Goal: Information Seeking & Learning: Check status

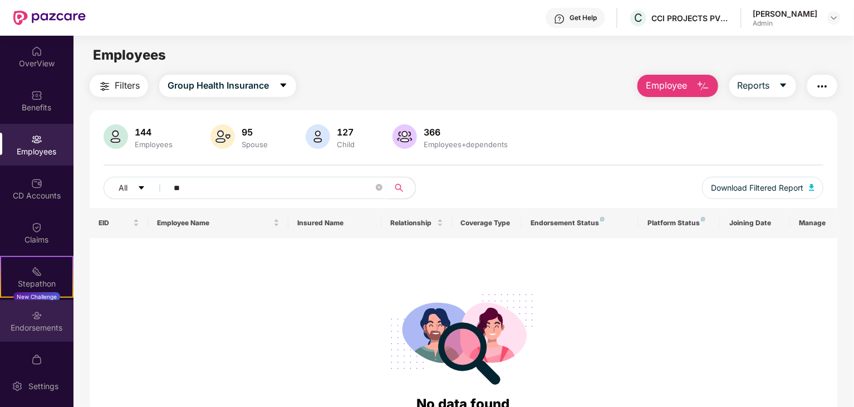
click at [47, 322] on div "Endorsements" at bounding box center [37, 327] width 74 height 11
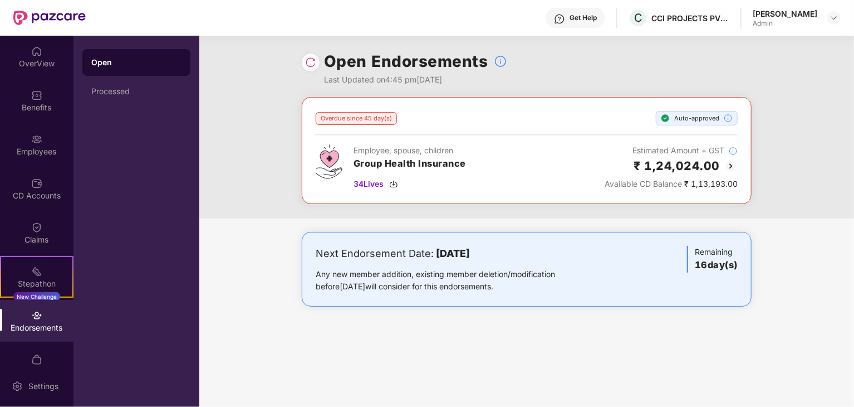
click at [731, 165] on img at bounding box center [730, 165] width 13 height 13
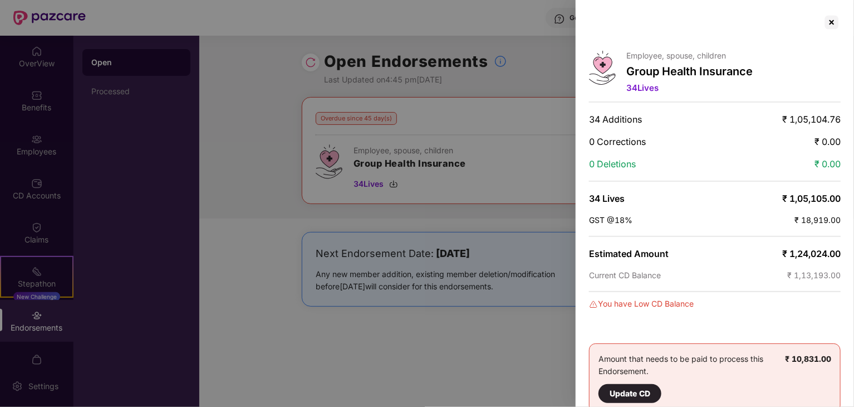
click at [409, 190] on div at bounding box center [427, 203] width 854 height 407
click at [494, 167] on div at bounding box center [427, 203] width 854 height 407
click at [500, 90] on div at bounding box center [427, 203] width 854 height 407
click at [223, 92] on div at bounding box center [427, 203] width 854 height 407
click at [831, 20] on div at bounding box center [832, 22] width 18 height 18
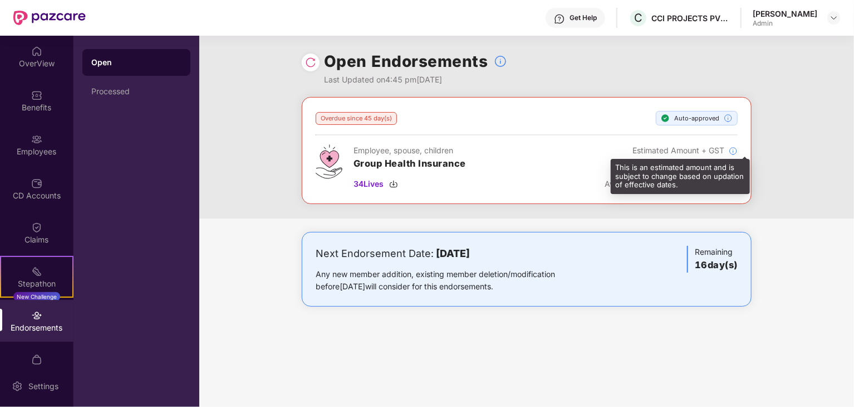
click at [734, 150] on img at bounding box center [733, 150] width 9 height 9
click at [737, 150] on img at bounding box center [733, 150] width 9 height 9
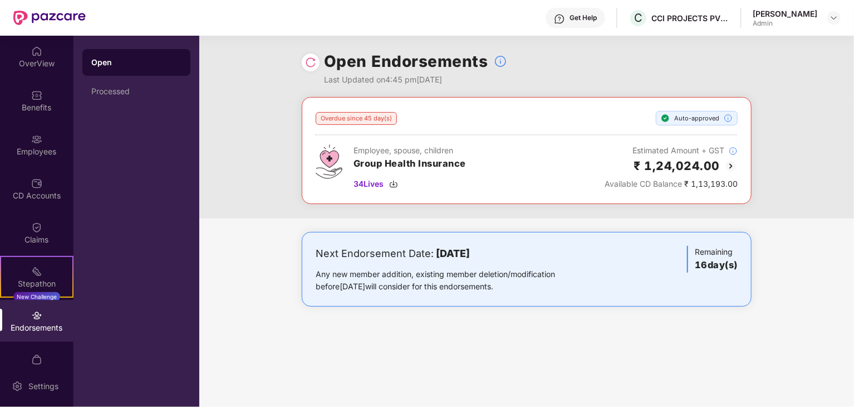
click at [603, 156] on div "Employee, spouse, children Group Health Insurance 34 Lives Estimated Amount + G…" at bounding box center [527, 167] width 422 height 46
click at [681, 163] on h2 "₹ 1,24,024.00" at bounding box center [677, 165] width 86 height 18
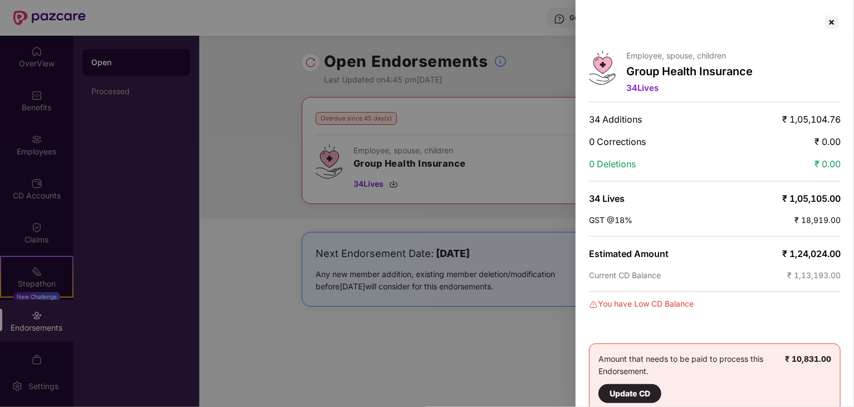
click at [499, 178] on div at bounding box center [427, 203] width 854 height 407
click at [555, 131] on div at bounding box center [427, 203] width 854 height 407
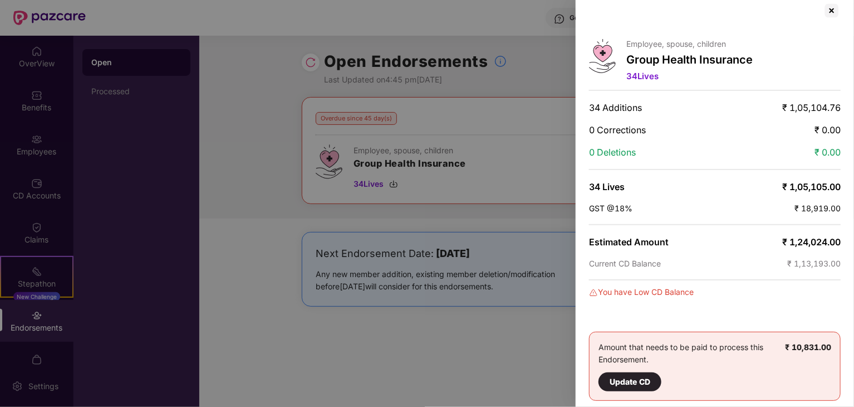
scroll to position [15, 0]
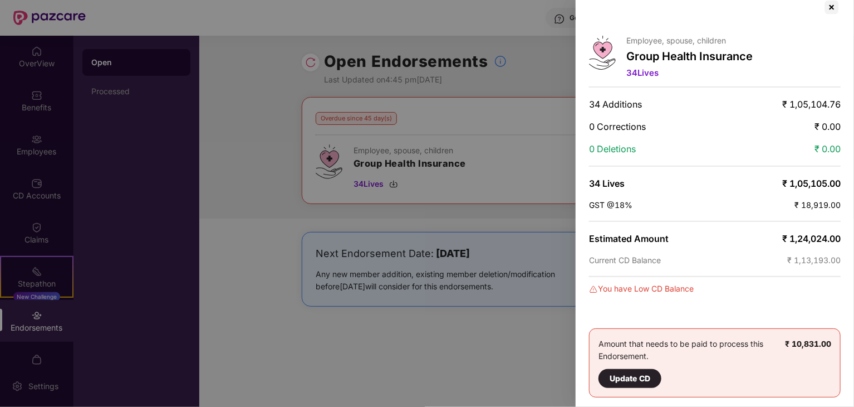
click at [640, 374] on div "Update CD" at bounding box center [630, 378] width 41 height 12
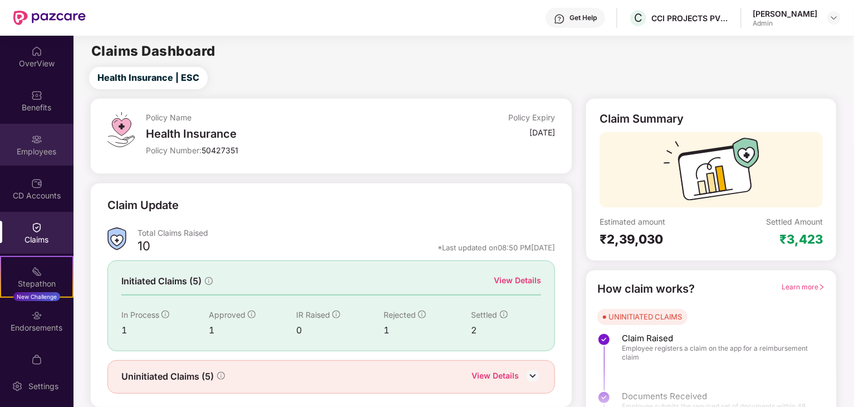
click at [26, 143] on div "Employees" at bounding box center [37, 145] width 74 height 42
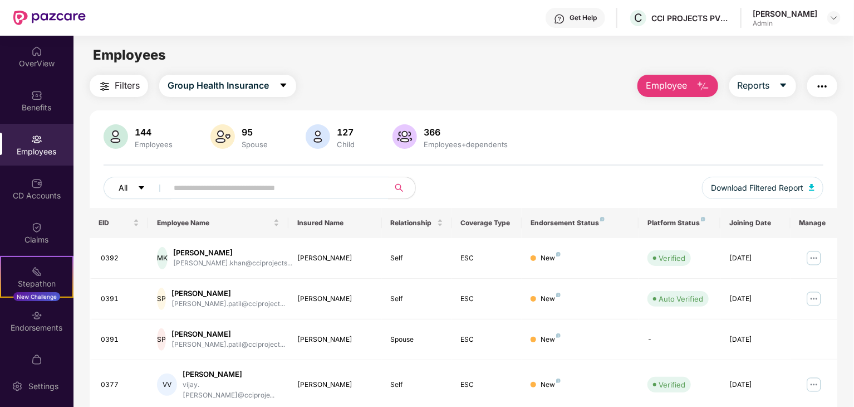
click at [144, 184] on icon "caret-down" at bounding box center [142, 188] width 8 height 8
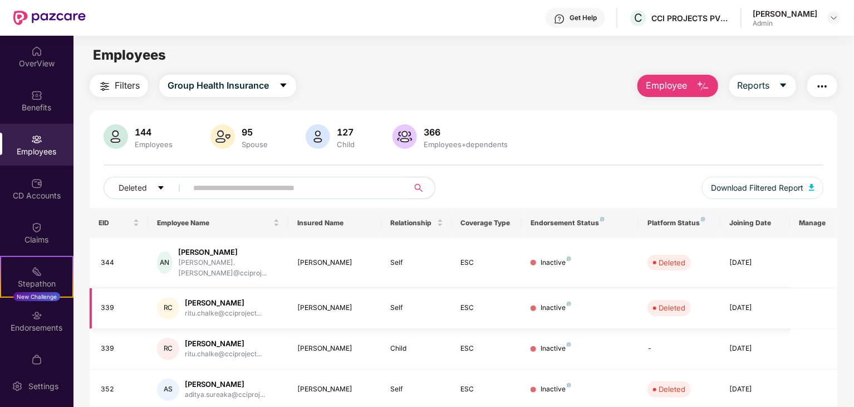
scroll to position [276, 0]
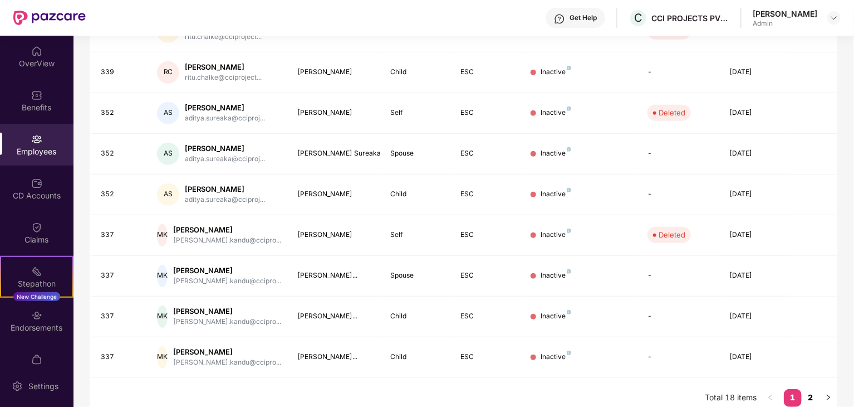
click at [809, 389] on link "2" at bounding box center [811, 397] width 18 height 17
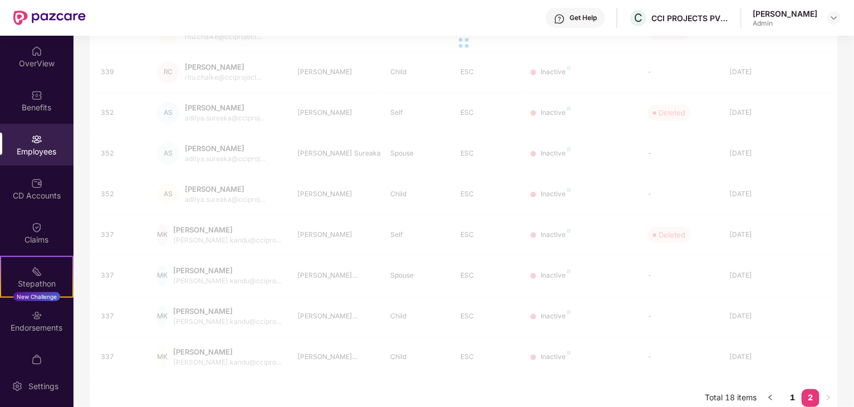
scroll to position [195, 0]
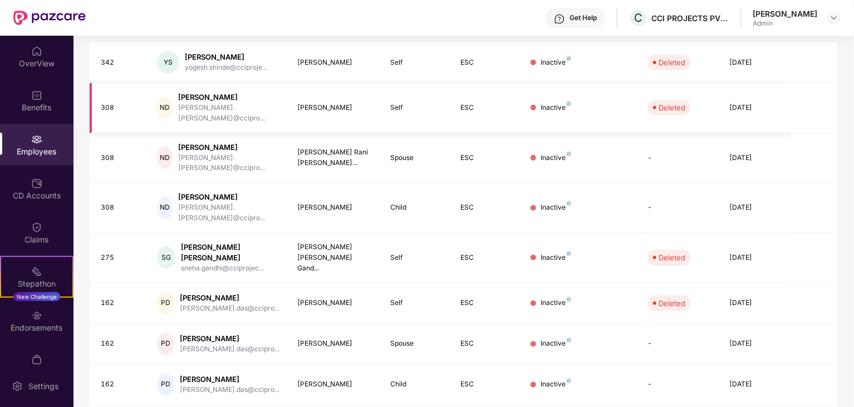
click at [559, 102] on div "Inactive" at bounding box center [556, 107] width 31 height 11
click at [819, 104] on td at bounding box center [814, 108] width 47 height 50
click at [767, 102] on div "[DATE]" at bounding box center [755, 107] width 52 height 11
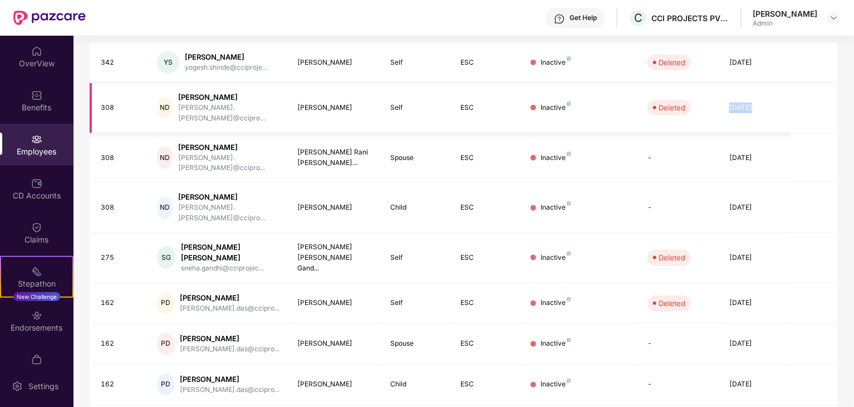
click at [767, 102] on div "[DATE]" at bounding box center [755, 107] width 52 height 11
click at [99, 104] on td "308" at bounding box center [119, 108] width 58 height 50
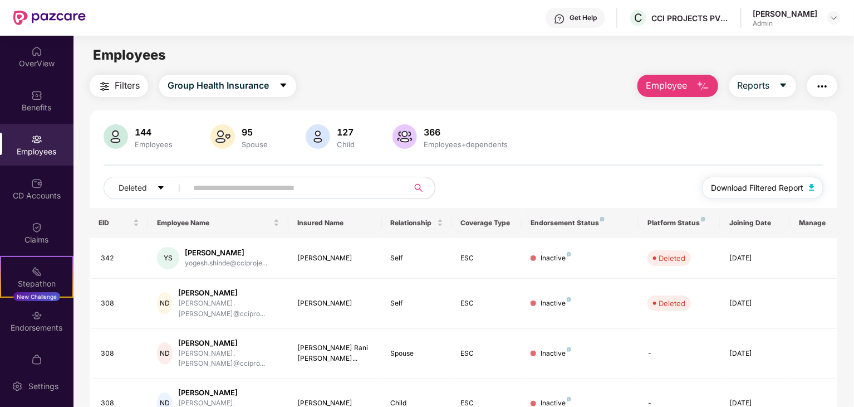
click at [799, 188] on span "Download Filtered Report" at bounding box center [757, 188] width 92 height 12
